Goal: Task Accomplishment & Management: Complete application form

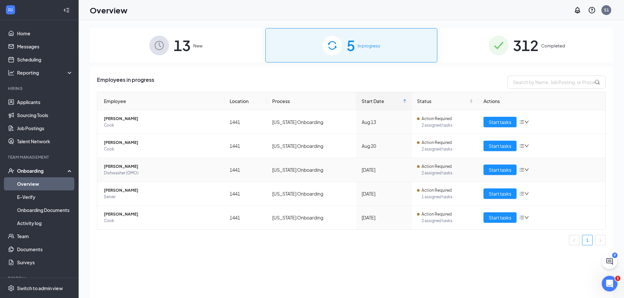
click at [124, 164] on span "[PERSON_NAME]" at bounding box center [161, 166] width 115 height 7
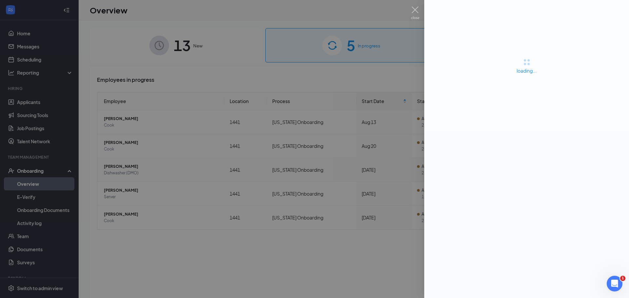
click at [124, 164] on div at bounding box center [314, 149] width 629 height 298
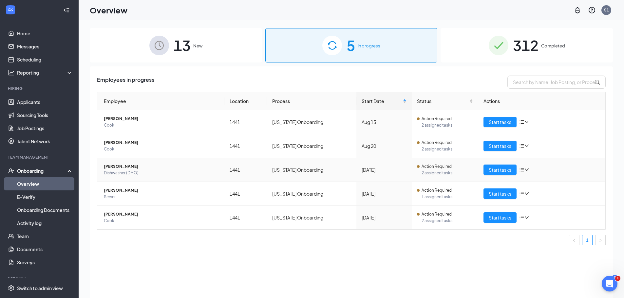
click at [170, 172] on span "Dishwasher (DMO)" at bounding box center [161, 173] width 115 height 7
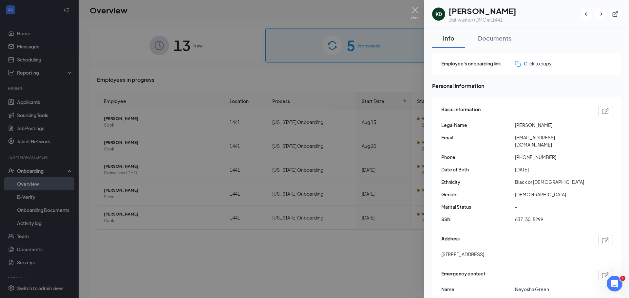
click at [363, 179] on div at bounding box center [314, 149] width 629 height 298
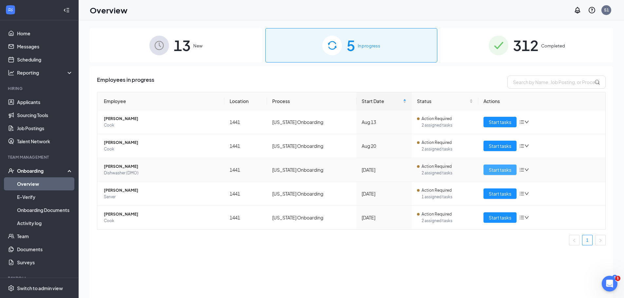
click at [493, 170] on span "Start tasks" at bounding box center [500, 169] width 23 height 7
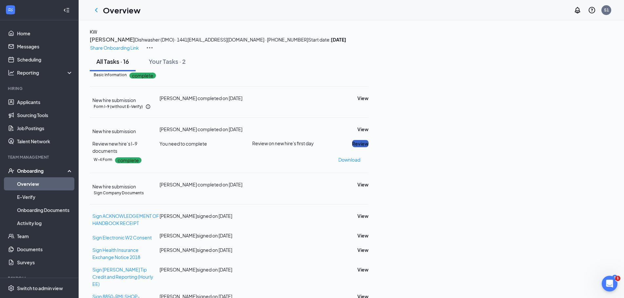
click at [369, 147] on button "Review" at bounding box center [360, 143] width 16 height 7
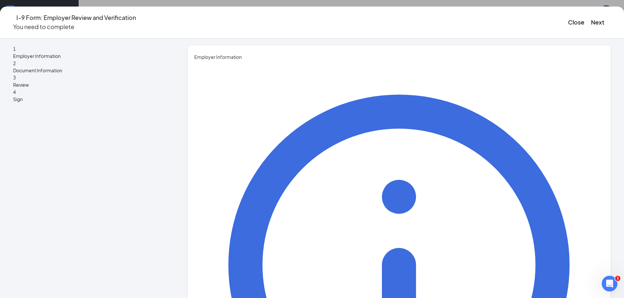
type input "[PERSON_NAME]"
type input "GM"
click at [591, 21] on button "Next" at bounding box center [597, 22] width 13 height 9
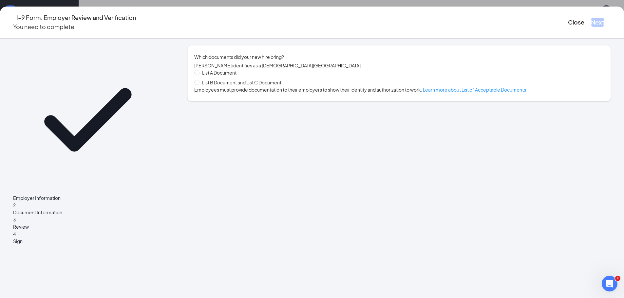
click at [226, 86] on span "List B Document and List C Document" at bounding box center [241, 82] width 85 height 7
click at [199, 85] on input "List B Document and List C Document" at bounding box center [196, 82] width 5 height 5
radio input "true"
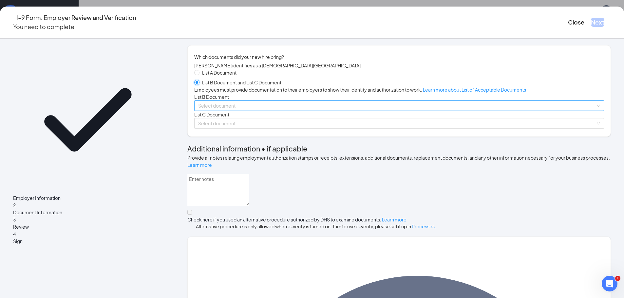
click at [348, 111] on span at bounding box center [396, 106] width 397 height 10
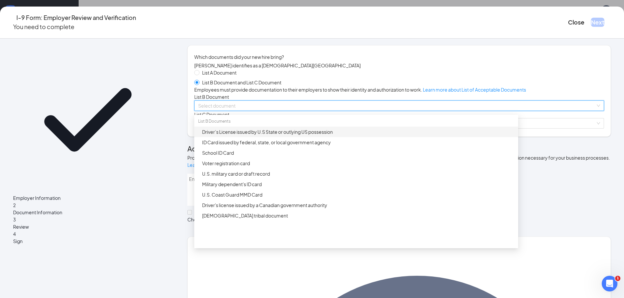
click at [336, 136] on div "Driver’s License issued by U.S State or outlying US possession" at bounding box center [358, 131] width 312 height 7
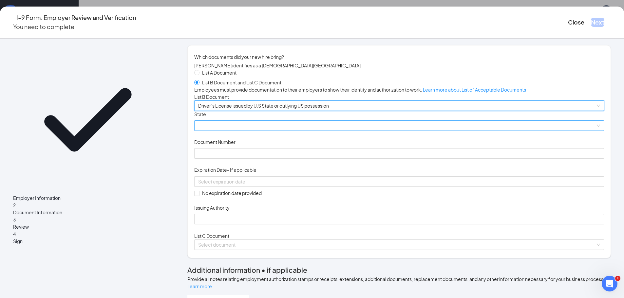
click at [272, 131] on span at bounding box center [399, 126] width 402 height 10
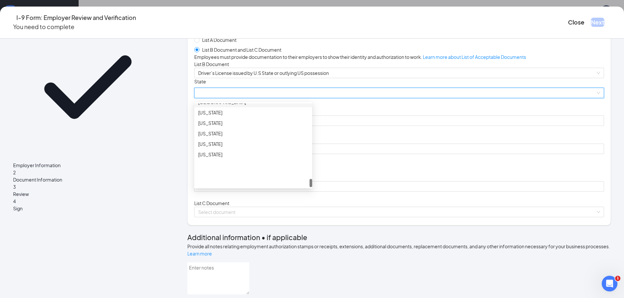
scroll to position [662, 0]
click at [238, 141] on div "[US_STATE]" at bounding box center [253, 136] width 110 height 7
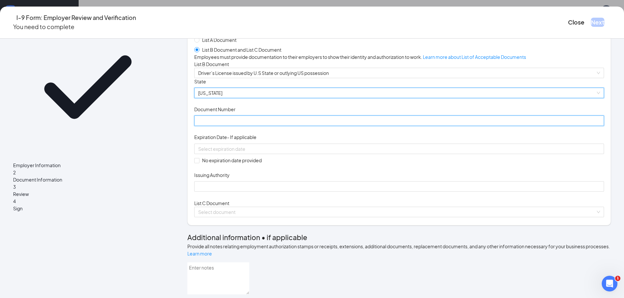
click at [290, 126] on input "Document Number" at bounding box center [399, 121] width 410 height 10
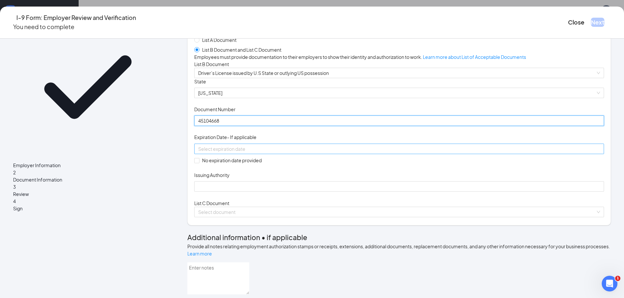
type input "45104668"
click at [289, 153] on input at bounding box center [398, 148] width 401 height 7
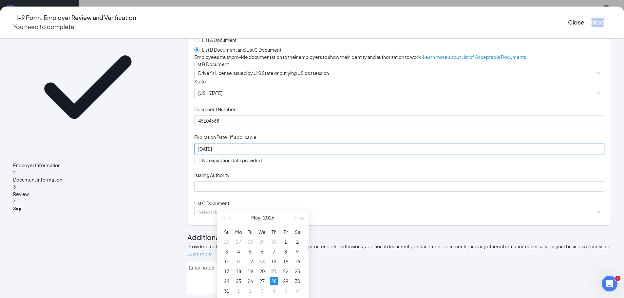
type input "[DATE]"
click at [360, 192] on div "Document Title Driver’s License issued by U.S State or outlying US possession S…" at bounding box center [399, 135] width 410 height 114
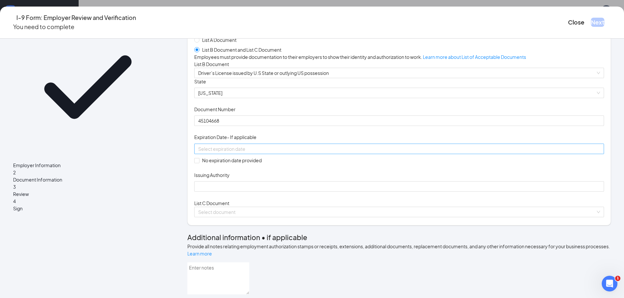
click at [272, 153] on input at bounding box center [398, 148] width 401 height 7
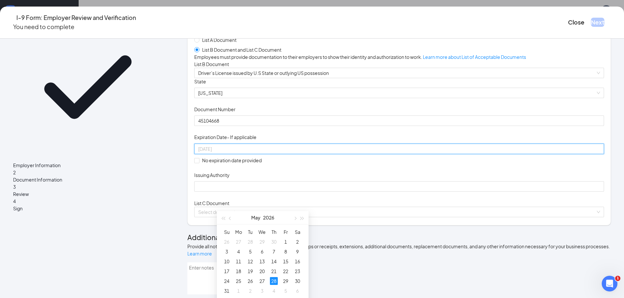
click at [274, 281] on div "28" at bounding box center [274, 281] width 8 height 8
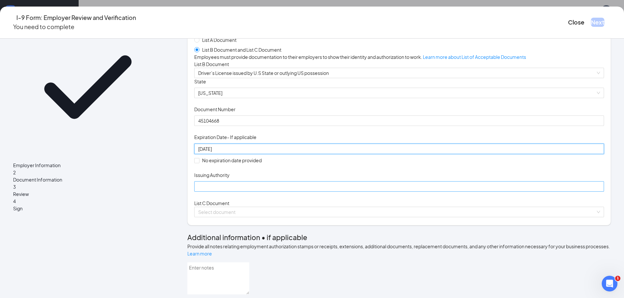
type input "[DATE]"
click at [309, 192] on input "Issuing Authority" at bounding box center [399, 186] width 410 height 10
type input "[US_STATE]"
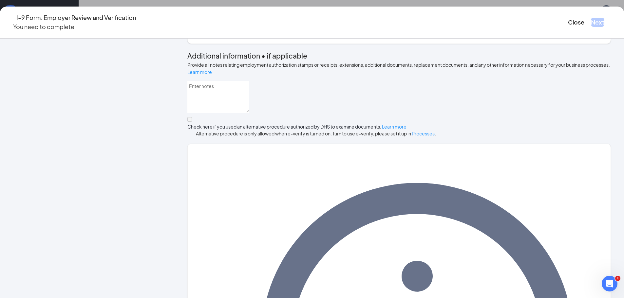
scroll to position [221, 0]
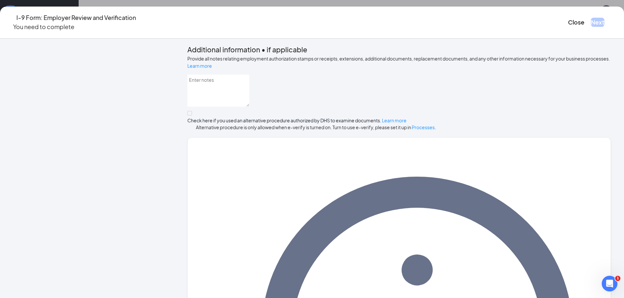
click at [357, 29] on input "search" at bounding box center [396, 24] width 397 height 10
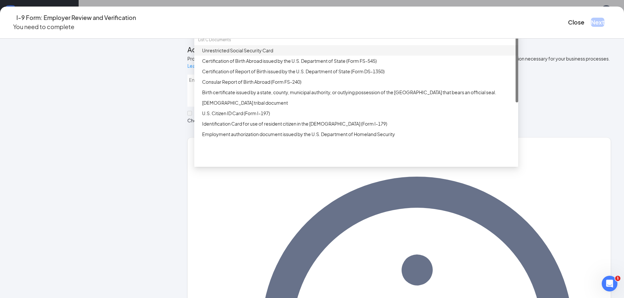
click at [361, 54] on div "Unrestricted Social Security Card" at bounding box center [358, 50] width 312 height 7
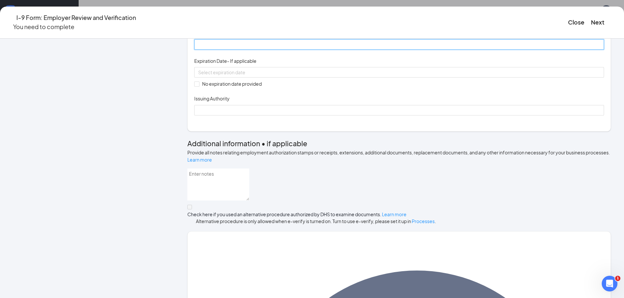
click at [309, 50] on input "Document Number" at bounding box center [399, 44] width 410 height 10
type input "637305299"
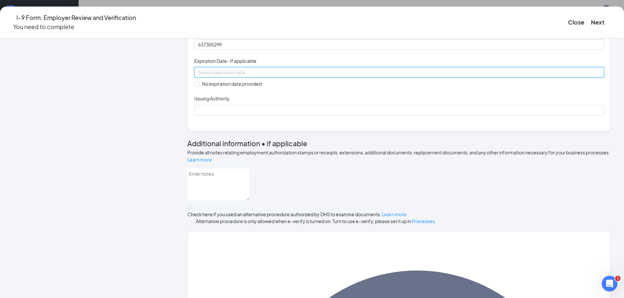
click at [284, 76] on input at bounding box center [398, 72] width 401 height 7
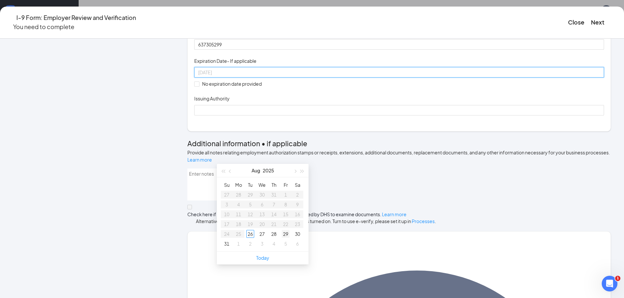
type input "[DATE]"
click at [353, 115] on div "Document Title Unrestricted Social Security Card Document Number 637305299 Expi…" at bounding box center [399, 72] width 410 height 86
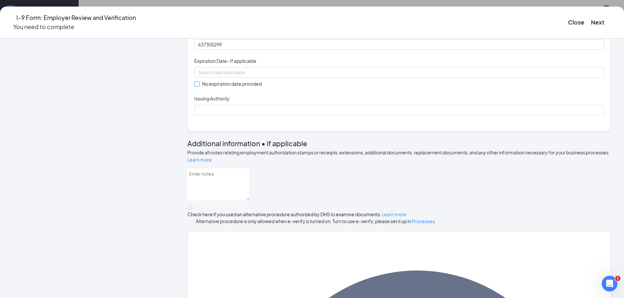
click at [199, 86] on input "No expiration date provided" at bounding box center [196, 84] width 5 height 5
checkbox input "true"
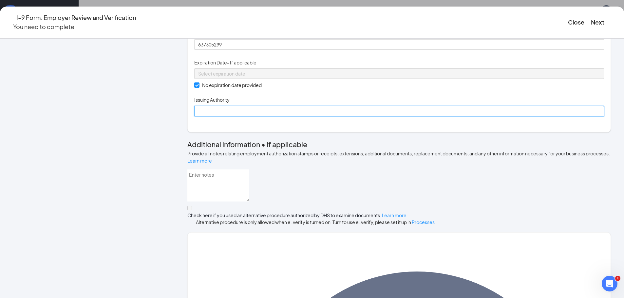
click at [240, 117] on input "Issuing Authority" at bounding box center [399, 111] width 410 height 10
type input "SS"
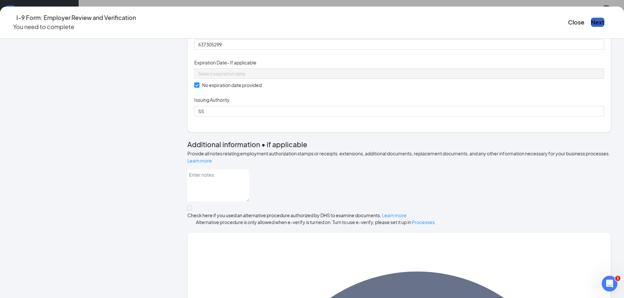
click at [591, 22] on button "Next" at bounding box center [597, 22] width 13 height 9
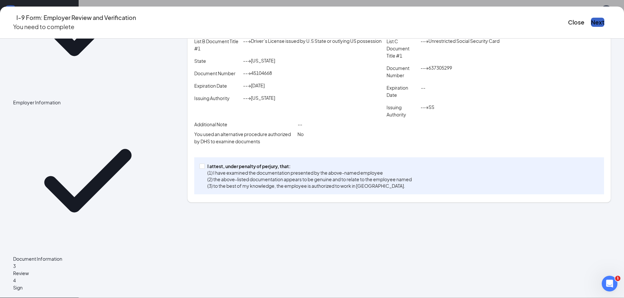
scroll to position [57, 0]
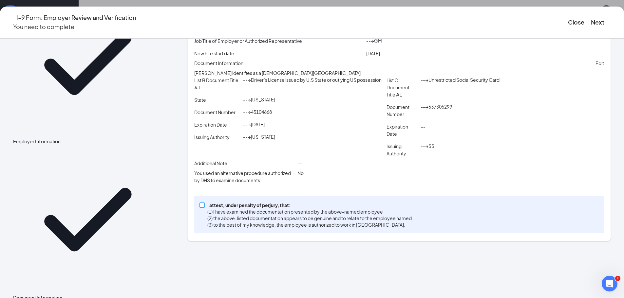
click at [205, 208] on span at bounding box center [201, 205] width 5 height 5
click at [204, 207] on input "I attest, under penalty of [PERSON_NAME], that: (1) I have examined the documen…" at bounding box center [201, 205] width 5 height 5
checkbox input "true"
click at [591, 18] on button "Next" at bounding box center [597, 22] width 13 height 9
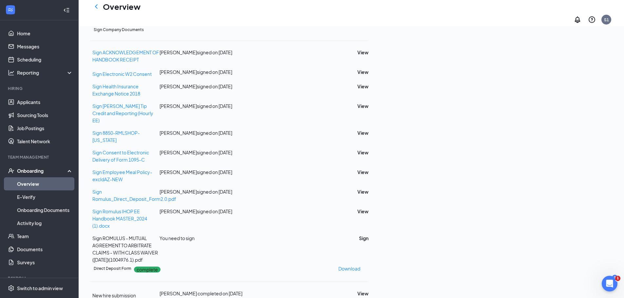
scroll to position [340, 0]
click at [369, 235] on button "Sign" at bounding box center [363, 238] width 9 height 7
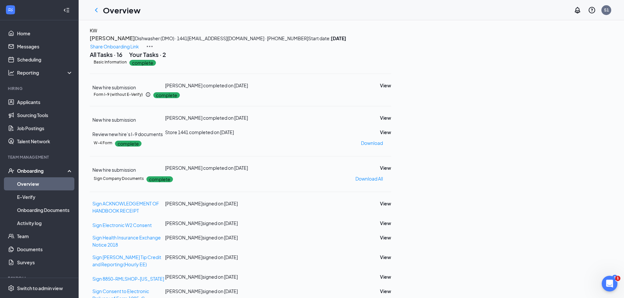
scroll to position [0, 0]
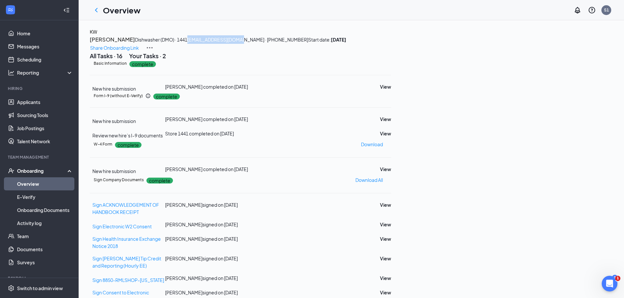
drag, startPoint x: 209, startPoint y: 63, endPoint x: 151, endPoint y: 65, distance: 58.0
click at [187, 43] on span "[EMAIL_ADDRESS][DOMAIN_NAME] · [PHONE_NUMBER]" at bounding box center [247, 40] width 121 height 6
copy span "[EMAIL_ADDRESS][DOMAIN_NAME]"
